Goal: Contribute content

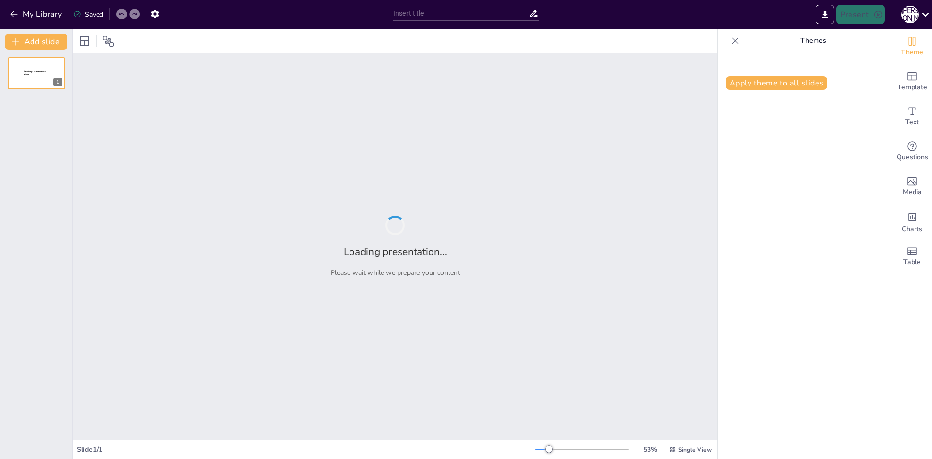
type input "Кримська конференція 1945 року: Історичний контекст та передумови"
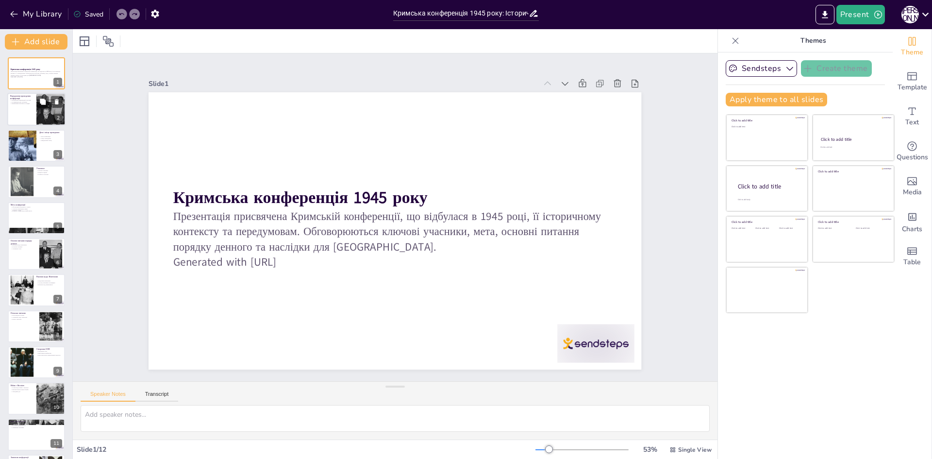
click at [34, 105] on div at bounding box center [36, 109] width 58 height 33
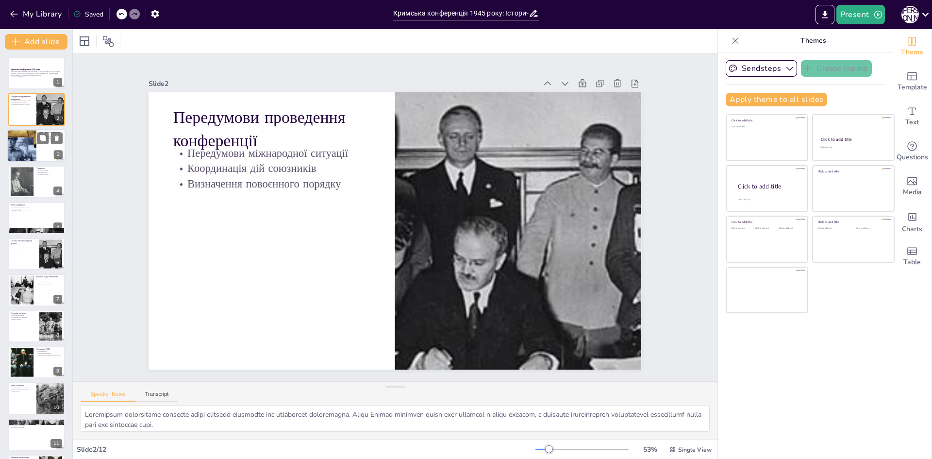
click at [28, 150] on div at bounding box center [22, 145] width 58 height 33
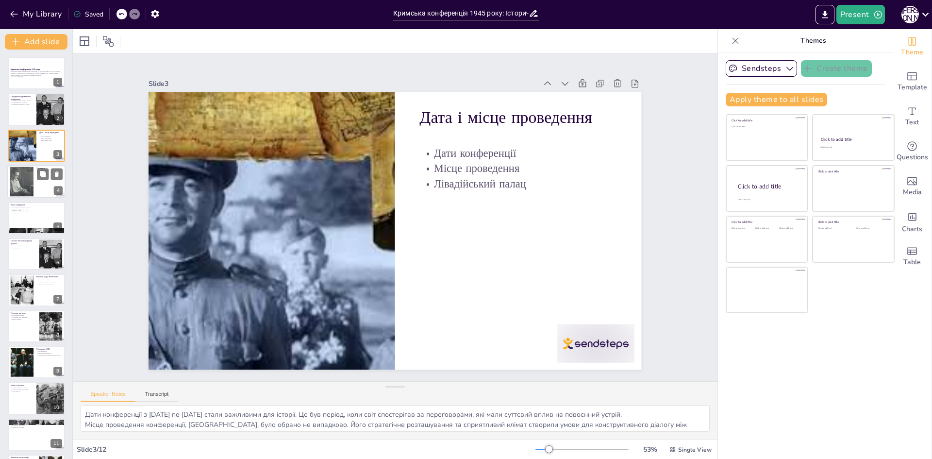
click at [32, 170] on div at bounding box center [21, 182] width 39 height 30
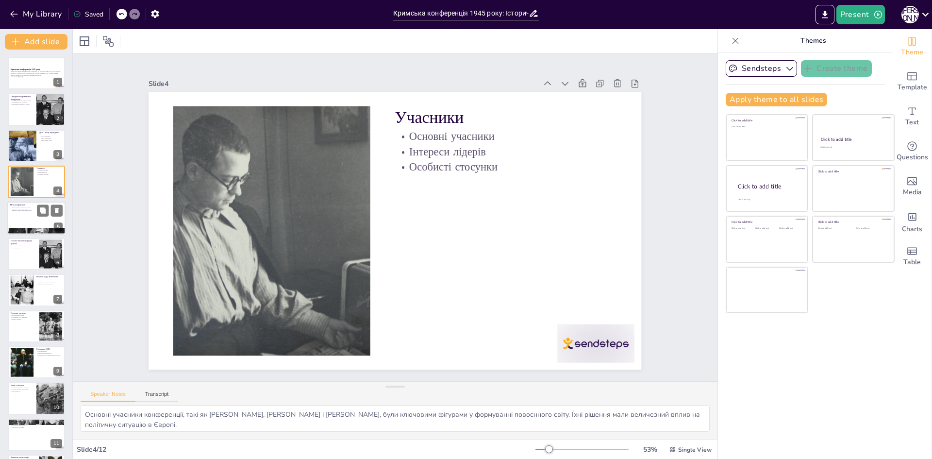
click at [30, 215] on div at bounding box center [36, 217] width 58 height 33
type textarea "Обговорення повоєнного устрою стало основною метою конференції. Лідери прагнули…"
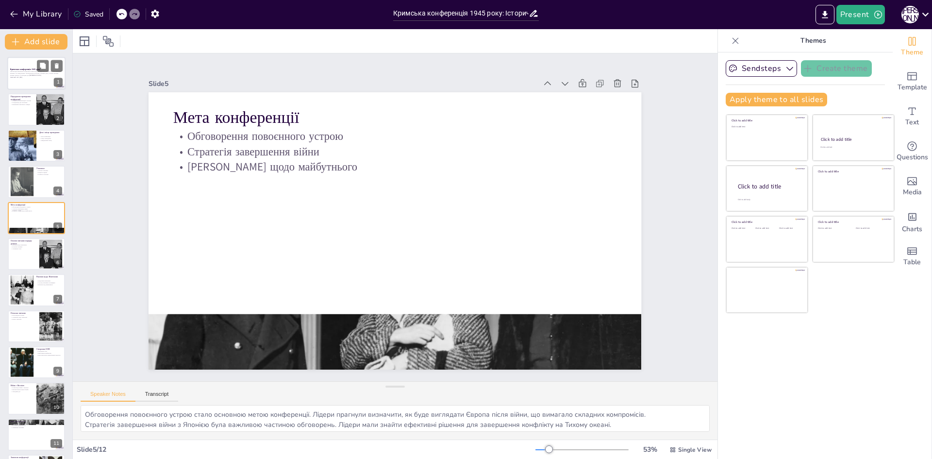
click at [16, 79] on div "Презентація присвячена Кримській конференції, що відбулася в 1945 році, її істо…" at bounding box center [36, 75] width 52 height 8
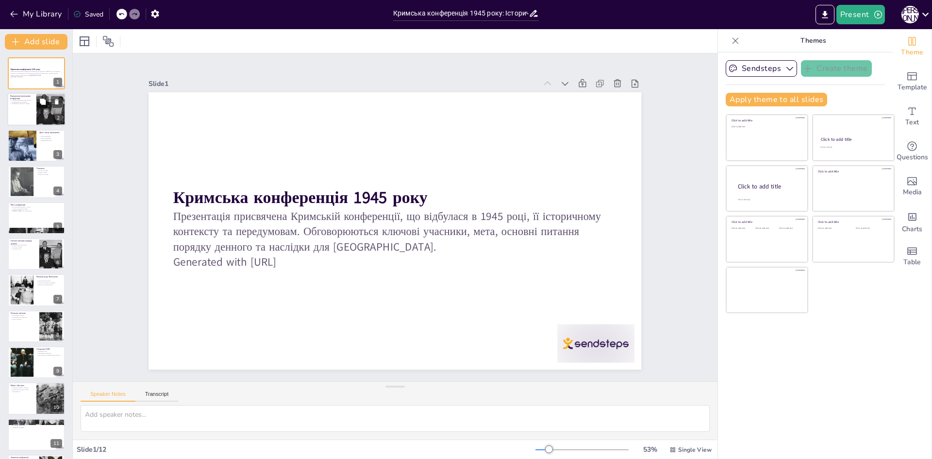
click at [22, 121] on div at bounding box center [36, 109] width 58 height 33
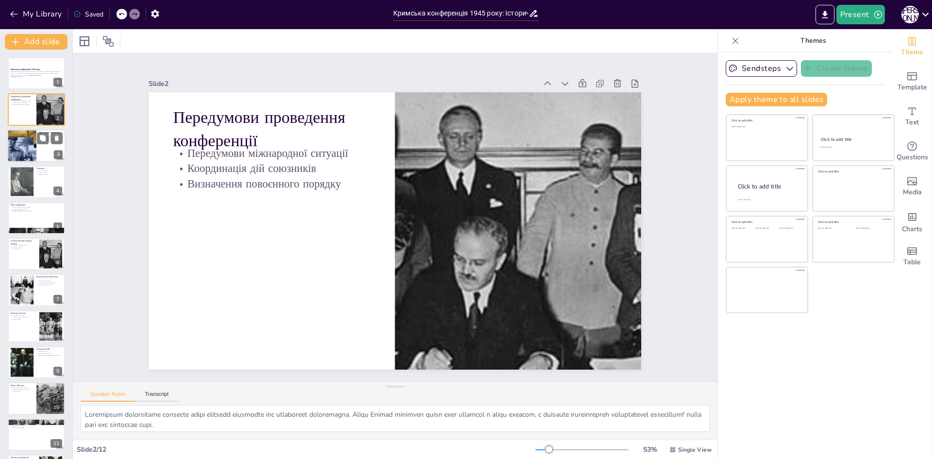
click at [23, 148] on div at bounding box center [22, 145] width 58 height 33
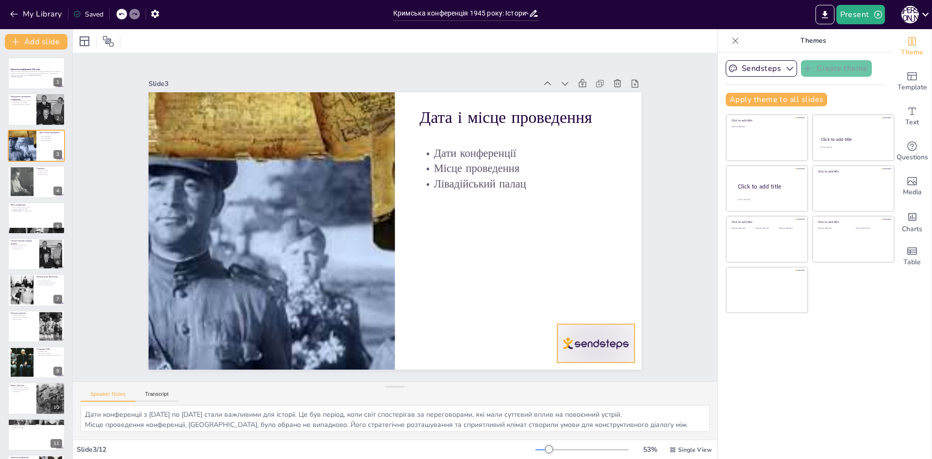
click at [573, 340] on div at bounding box center [581, 363] width 81 height 46
click at [29, 118] on div at bounding box center [36, 109] width 58 height 33
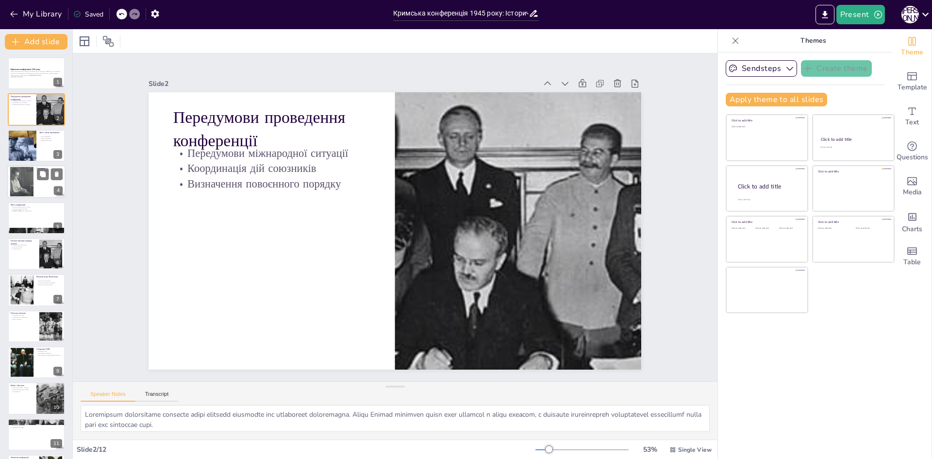
click at [30, 187] on div at bounding box center [21, 182] width 39 height 30
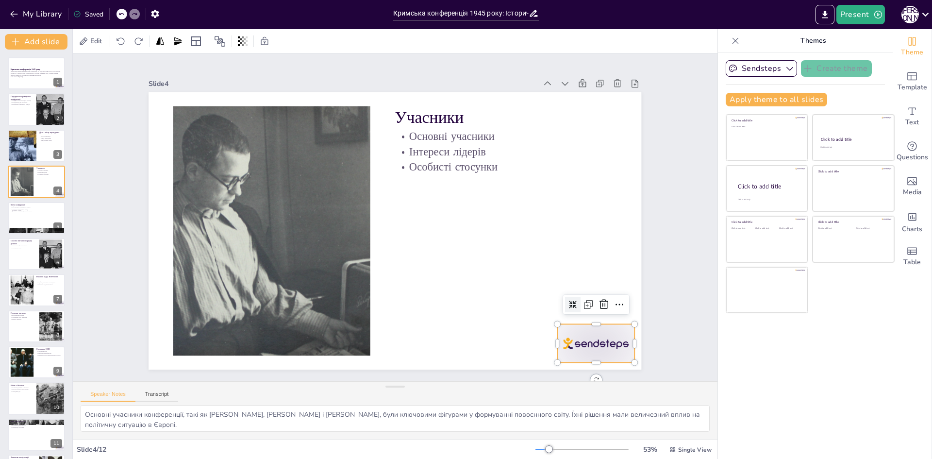
click at [576, 337] on div at bounding box center [596, 343] width 77 height 38
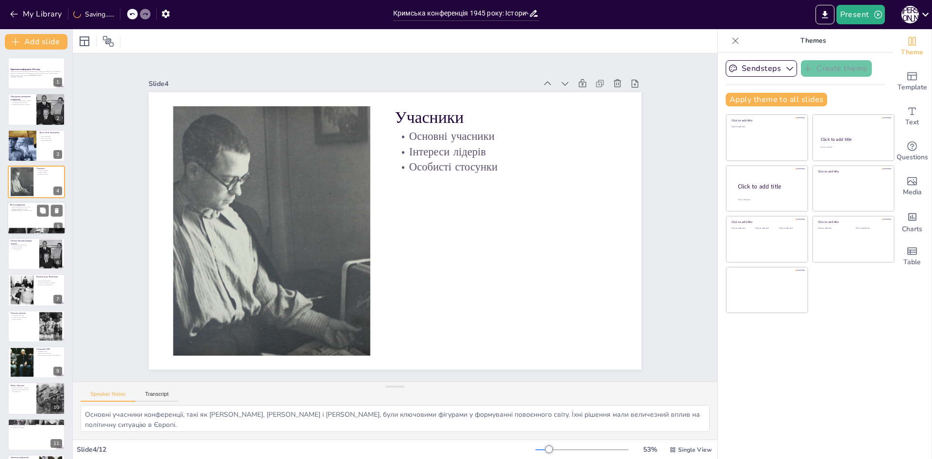
click at [42, 220] on div at bounding box center [36, 217] width 58 height 33
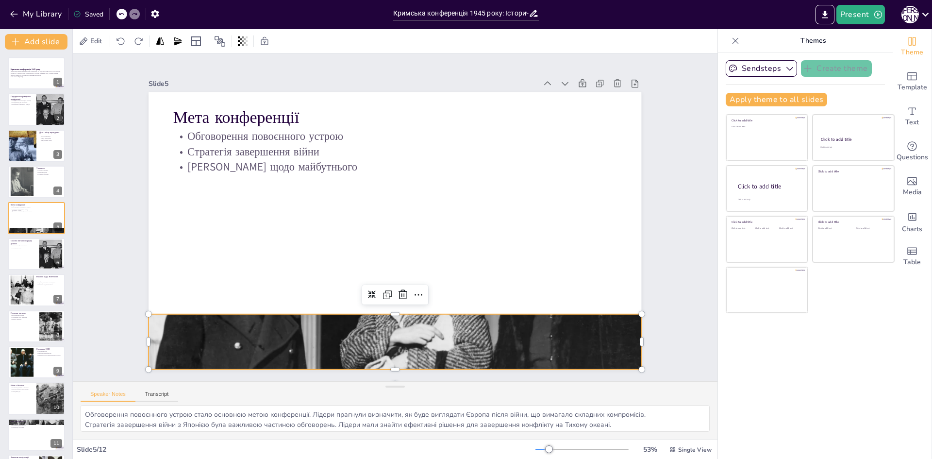
click at [342, 322] on div at bounding box center [394, 341] width 492 height 325
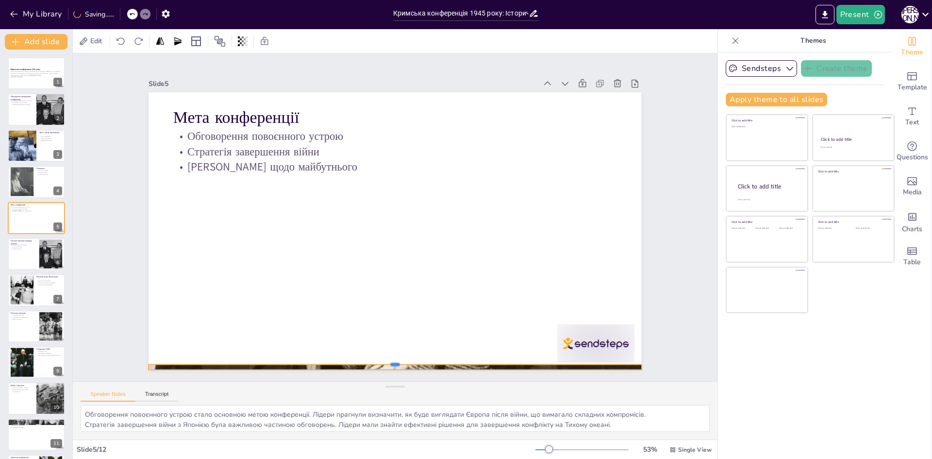
drag, startPoint x: 387, startPoint y: 309, endPoint x: 380, endPoint y: 364, distance: 55.7
click at [380, 364] on div "Мета конференції Обговорення повоєнного устрою Стратегія завершення війни [PERS…" at bounding box center [394, 230] width 492 height 277
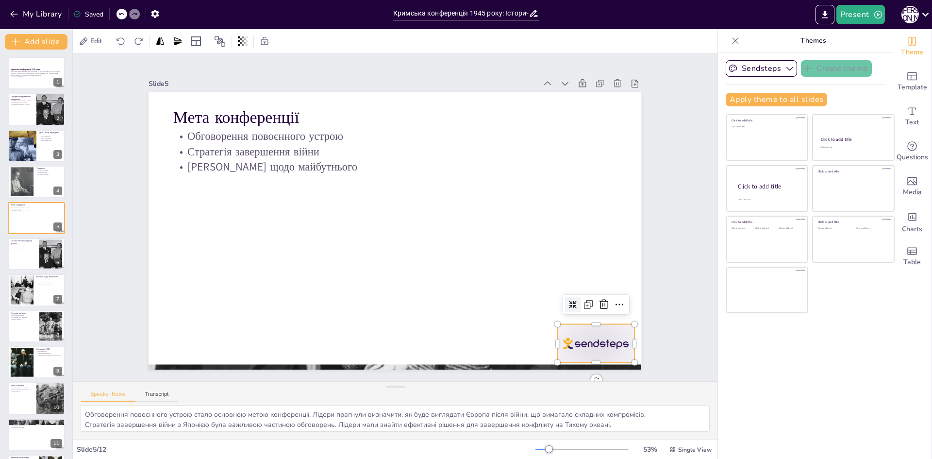
click at [560, 343] on div at bounding box center [581, 363] width 81 height 47
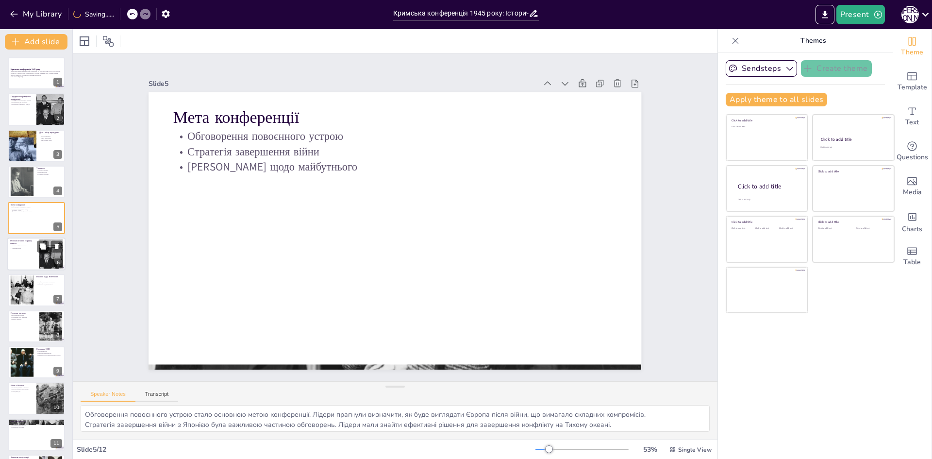
click at [41, 255] on div at bounding box center [51, 254] width 45 height 30
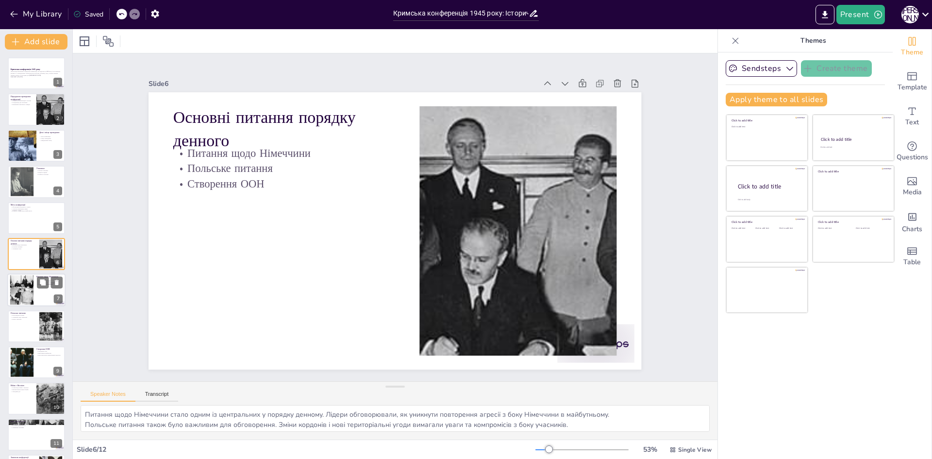
click at [20, 291] on div at bounding box center [21, 290] width 40 height 30
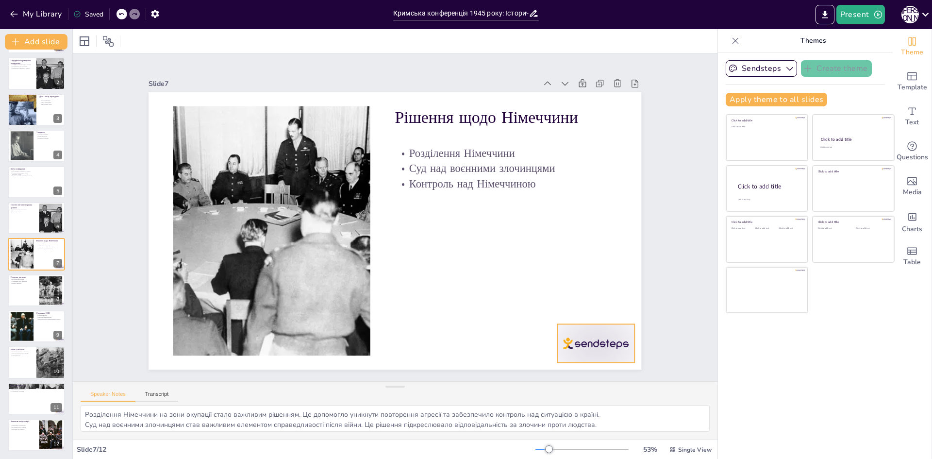
click at [558, 340] on div at bounding box center [581, 363] width 81 height 47
click at [21, 321] on div at bounding box center [22, 327] width 52 height 30
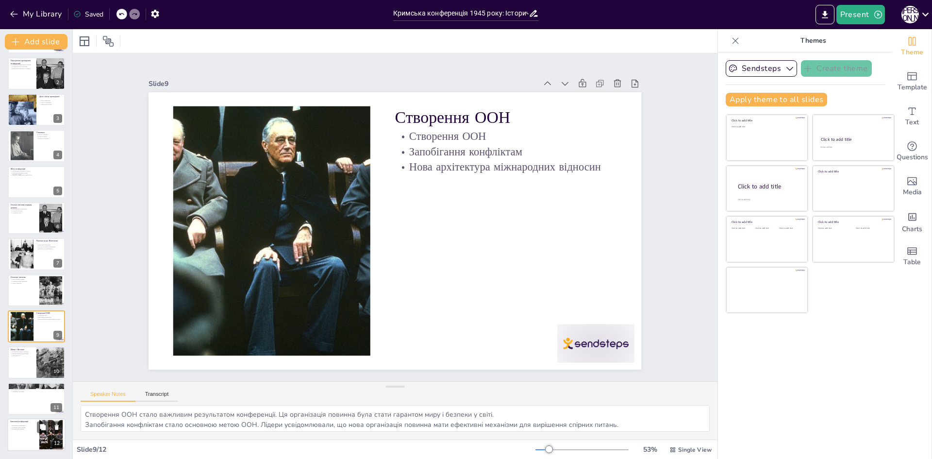
click at [49, 431] on div at bounding box center [50, 427] width 26 height 12
type textarea "Важливість конференції полягає в її історичному значенні. Вона стала етапом у ф…"
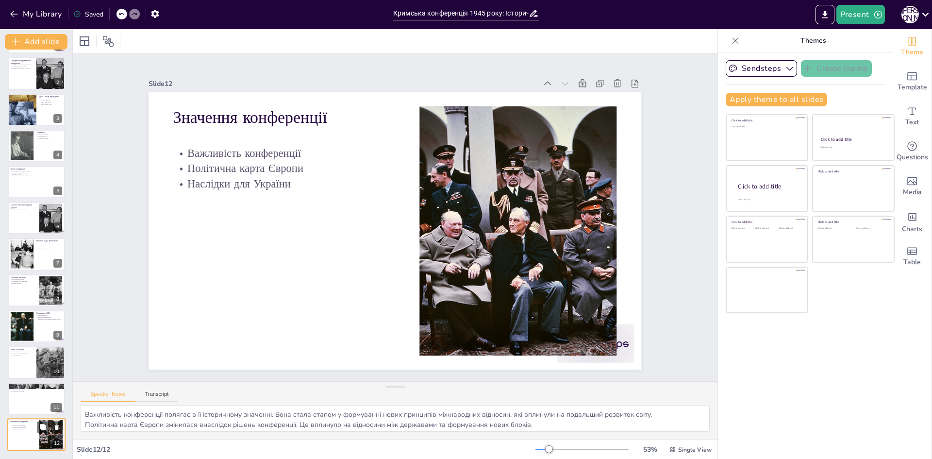
scroll to position [0, 0]
